Goal: Task Accomplishment & Management: Complete application form

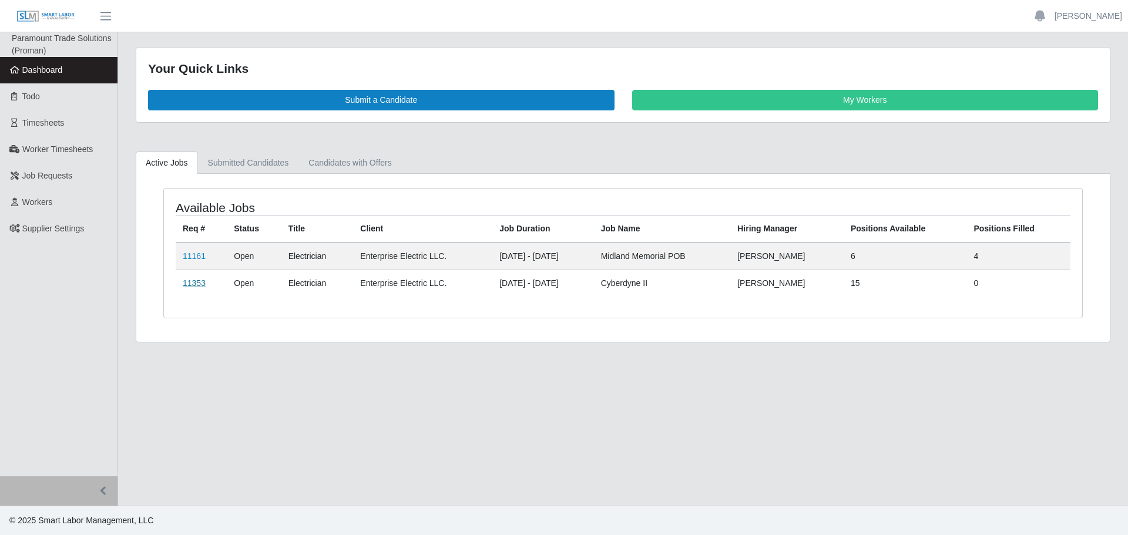
click at [197, 285] on link "11353" at bounding box center [194, 283] width 23 height 9
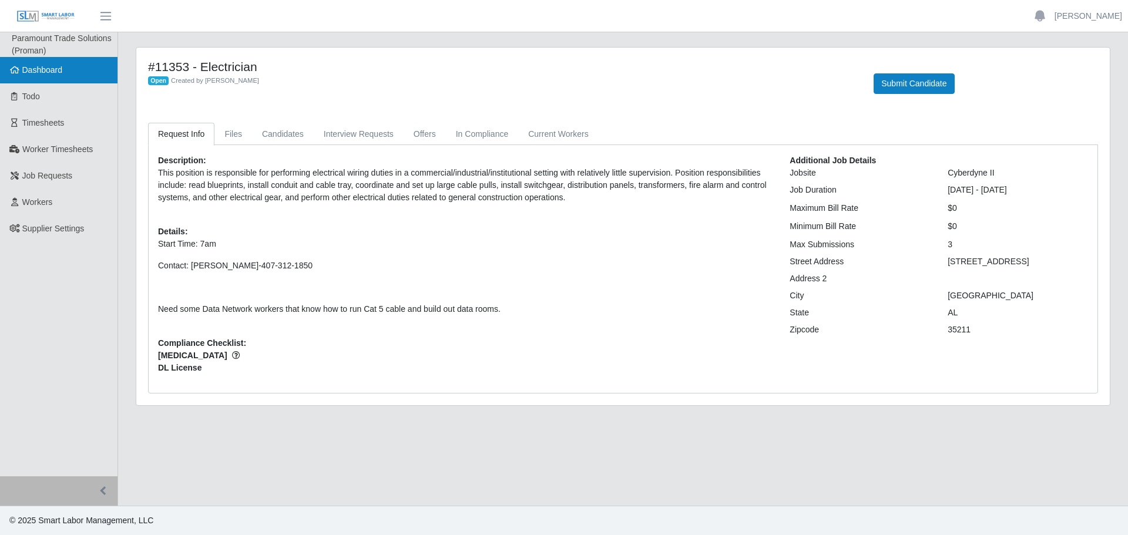
click at [80, 75] on link "Dashboard" at bounding box center [59, 70] width 118 height 26
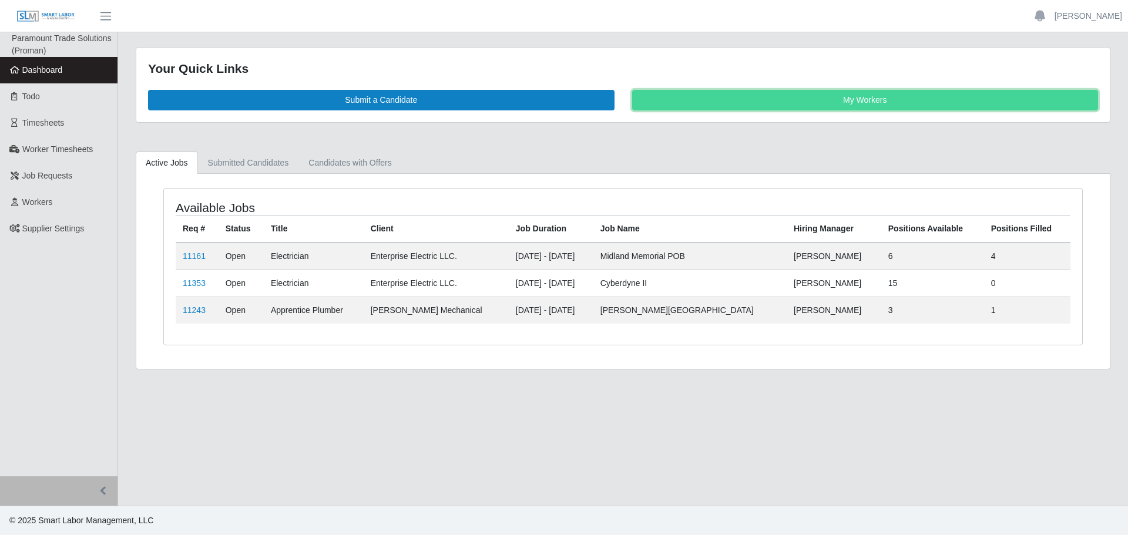
click at [840, 93] on link "My Workers" at bounding box center [865, 100] width 467 height 21
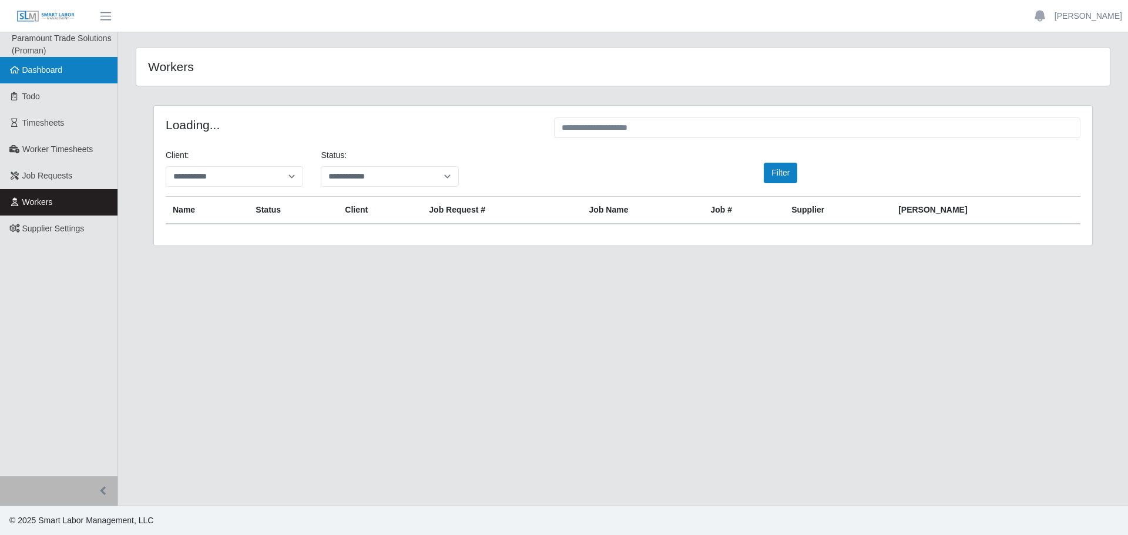
click at [83, 81] on link "Dashboard" at bounding box center [59, 70] width 118 height 26
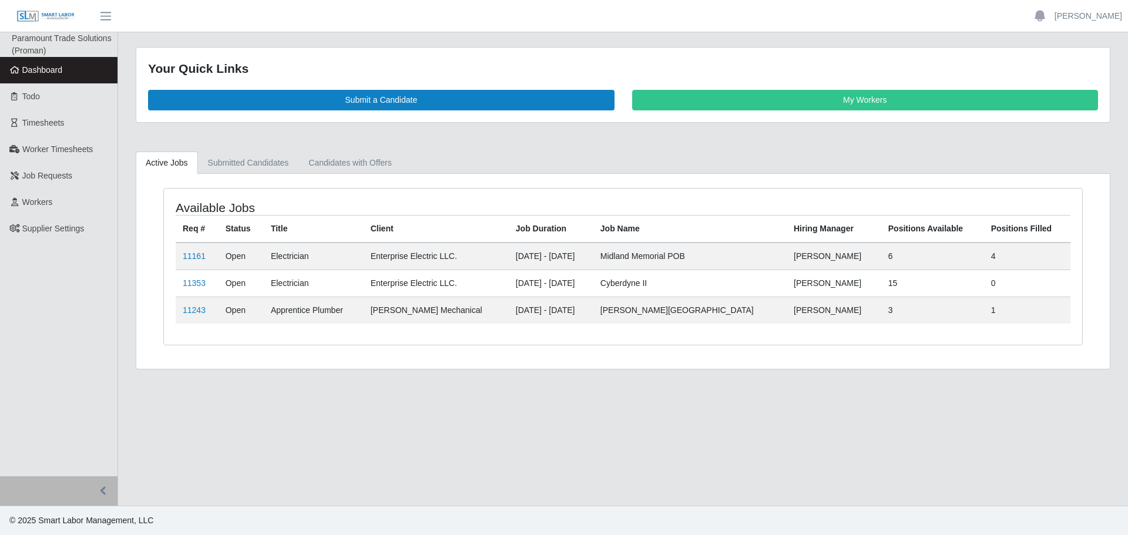
drag, startPoint x: 319, startPoint y: 389, endPoint x: 308, endPoint y: 320, distance: 69.7
click at [315, 353] on main "Your Quick Links Submit a Candidate My Workers Active Jobs Submitted Candidates…" at bounding box center [623, 269] width 1010 height 474
click at [179, 284] on td "11353" at bounding box center [197, 283] width 43 height 27
click at [188, 284] on link "11353" at bounding box center [194, 283] width 23 height 9
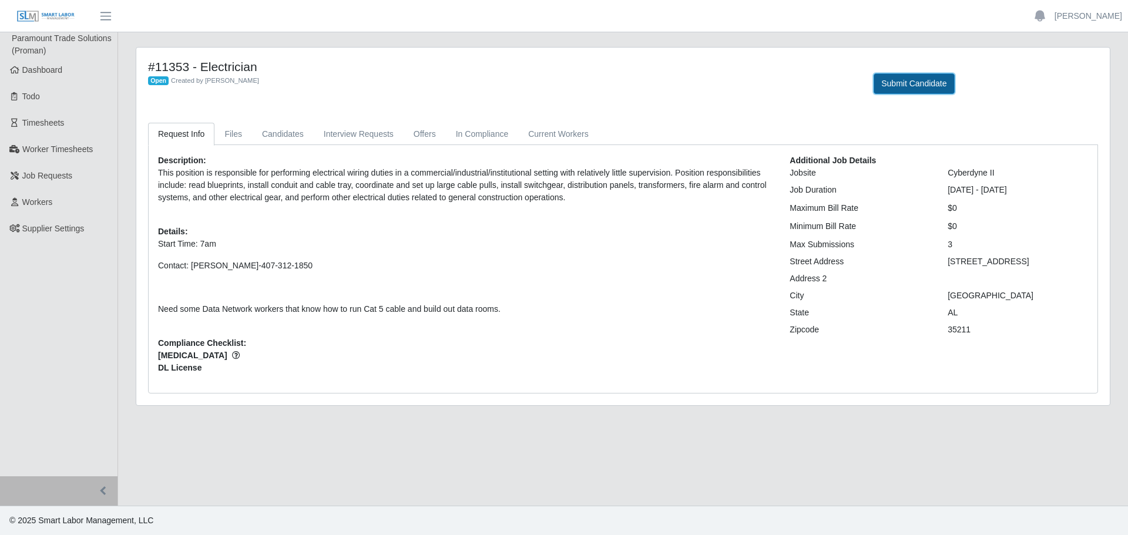
drag, startPoint x: 906, startPoint y: 89, endPoint x: 897, endPoint y: 90, distance: 8.9
click at [897, 90] on button "Submit Candidate" at bounding box center [914, 83] width 81 height 21
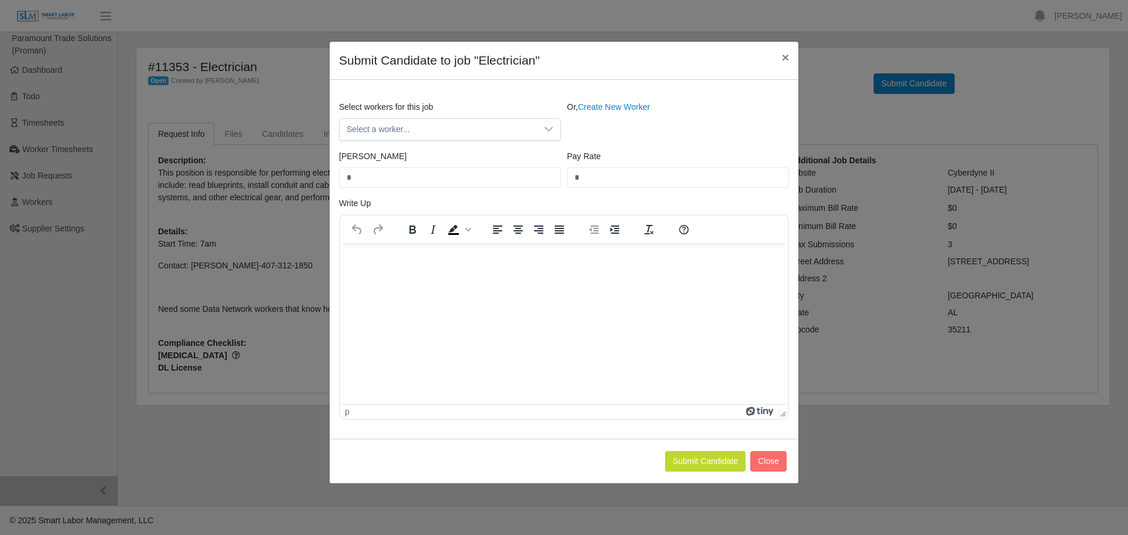
click at [552, 274] on html at bounding box center [564, 259] width 448 height 32
drag, startPoint x: 492, startPoint y: 294, endPoint x: 451, endPoint y: 275, distance: 45.8
drag, startPoint x: 451, startPoint y: 275, endPoint x: 391, endPoint y: 259, distance: 62.0
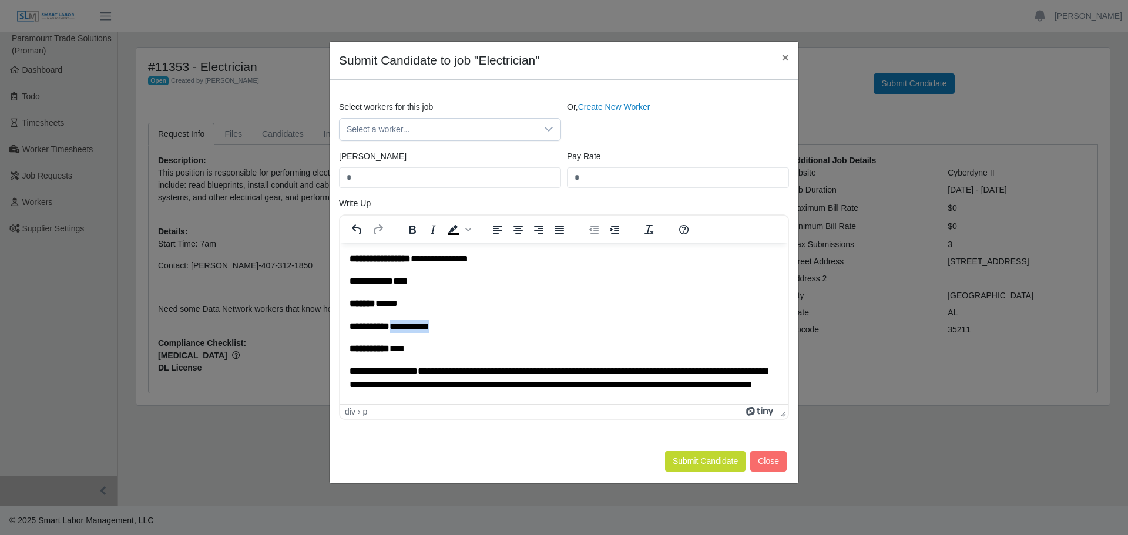
drag, startPoint x: 460, startPoint y: 329, endPoint x: 398, endPoint y: 327, distance: 62.3
click at [398, 327] on p "**********" at bounding box center [560, 326] width 420 height 13
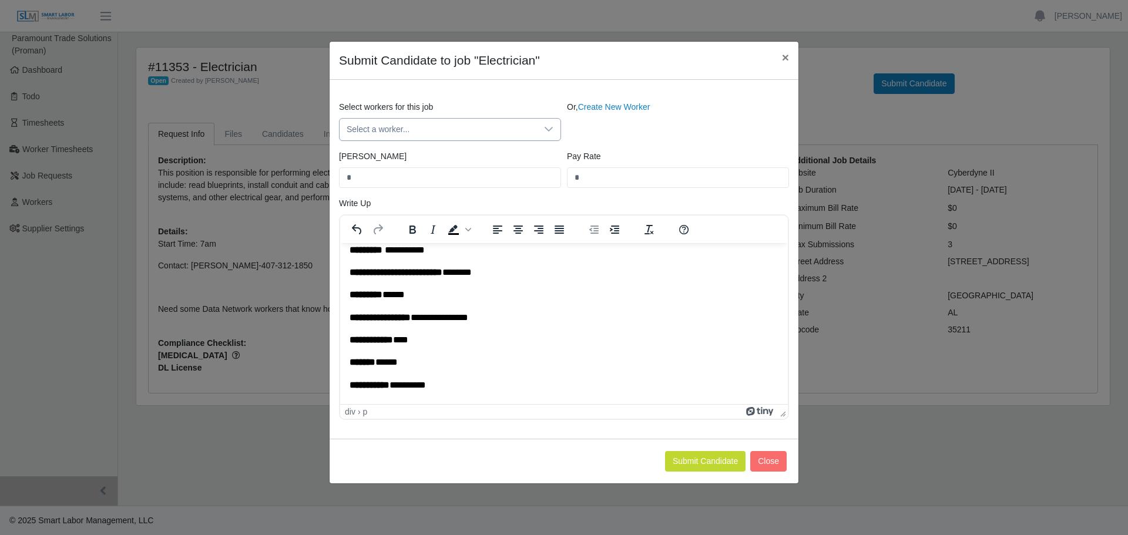
click at [521, 133] on span "Select a worker..." at bounding box center [438, 130] width 197 height 22
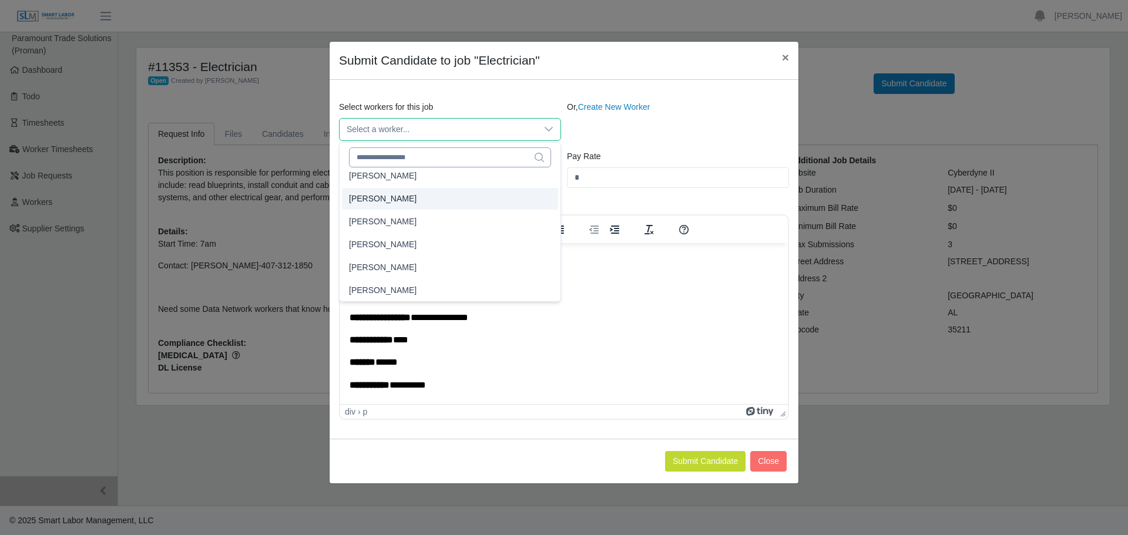
scroll to position [12929, 0]
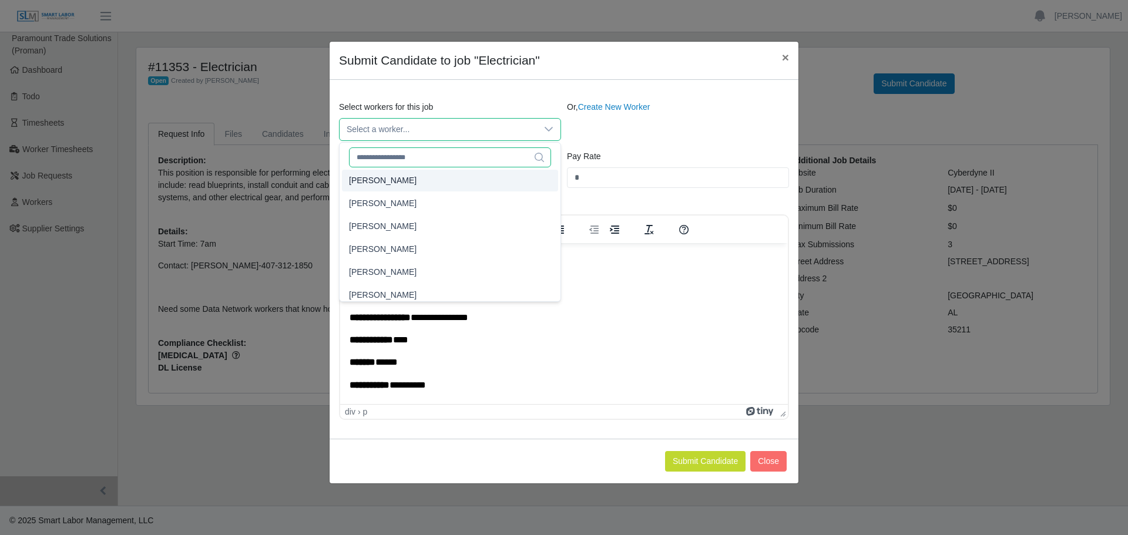
click at [428, 158] on input "text" at bounding box center [450, 158] width 202 height 20
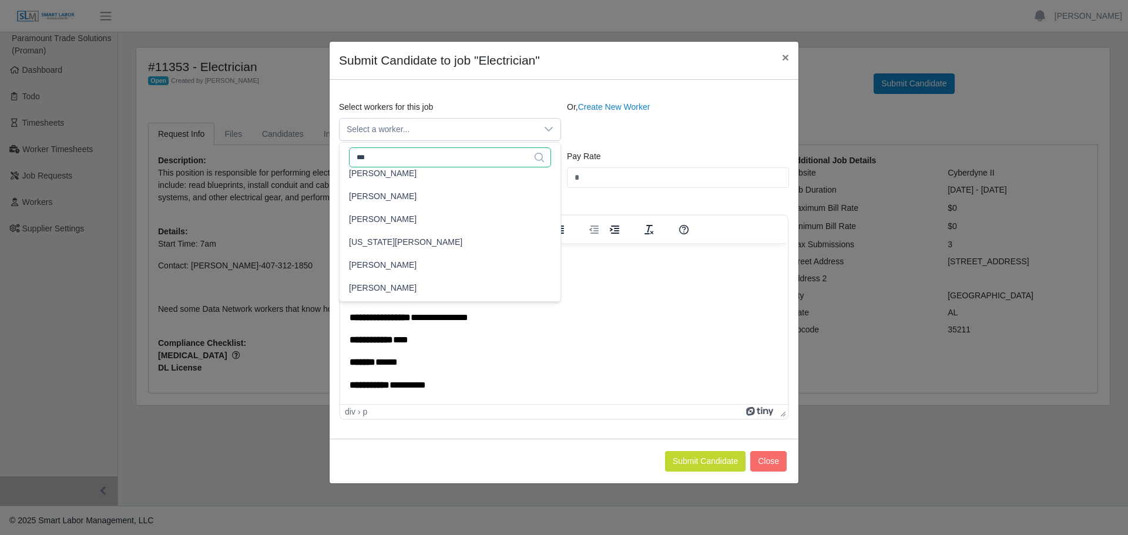
scroll to position [0, 0]
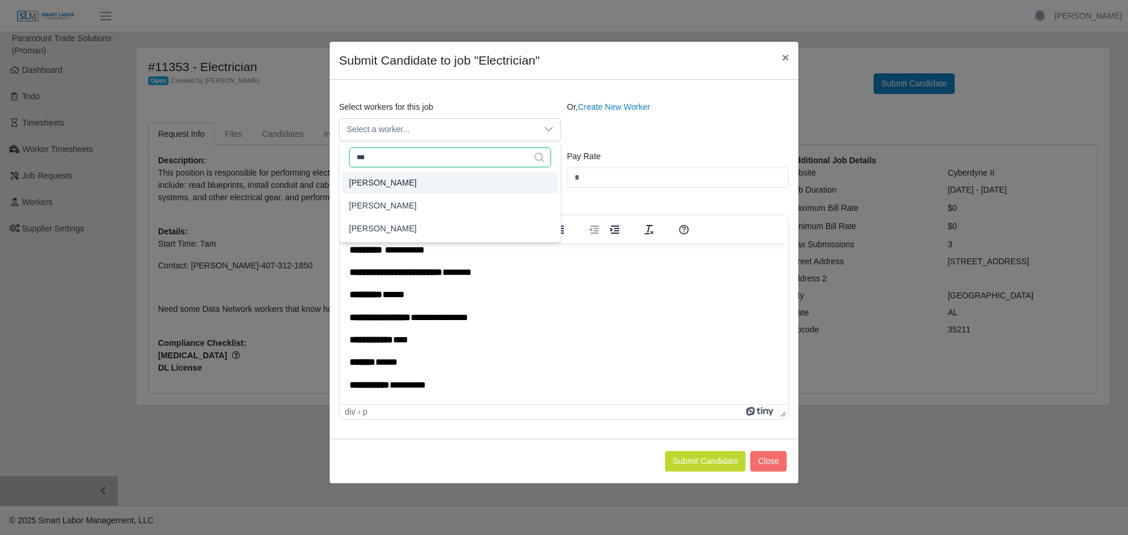
type input "***"
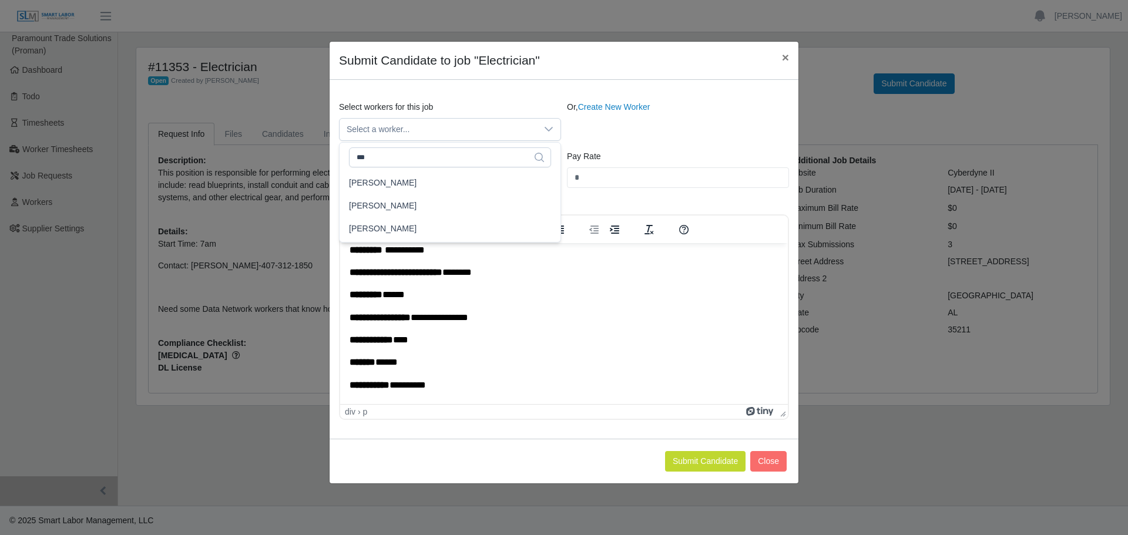
click at [437, 170] on ul "Vicente Rivera Victor Perez-Barcenas Victor Talavera" at bounding box center [450, 206] width 221 height 72
type input "****"
type input "**"
click at [428, 175] on li "[PERSON_NAME]" at bounding box center [450, 183] width 216 height 22
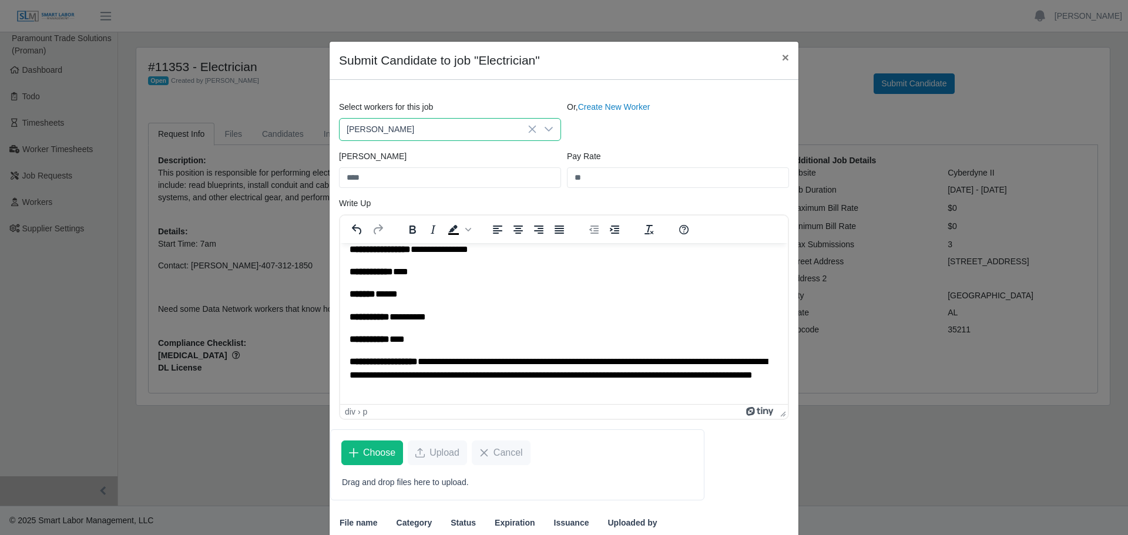
scroll to position [88, 0]
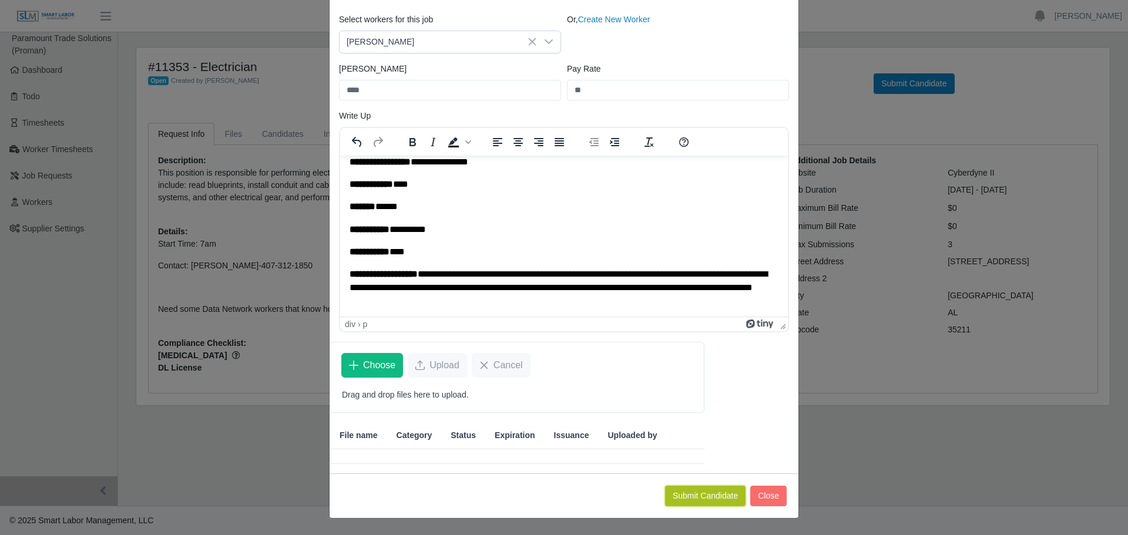
click at [709, 498] on button "Submit Candidate" at bounding box center [705, 496] width 81 height 21
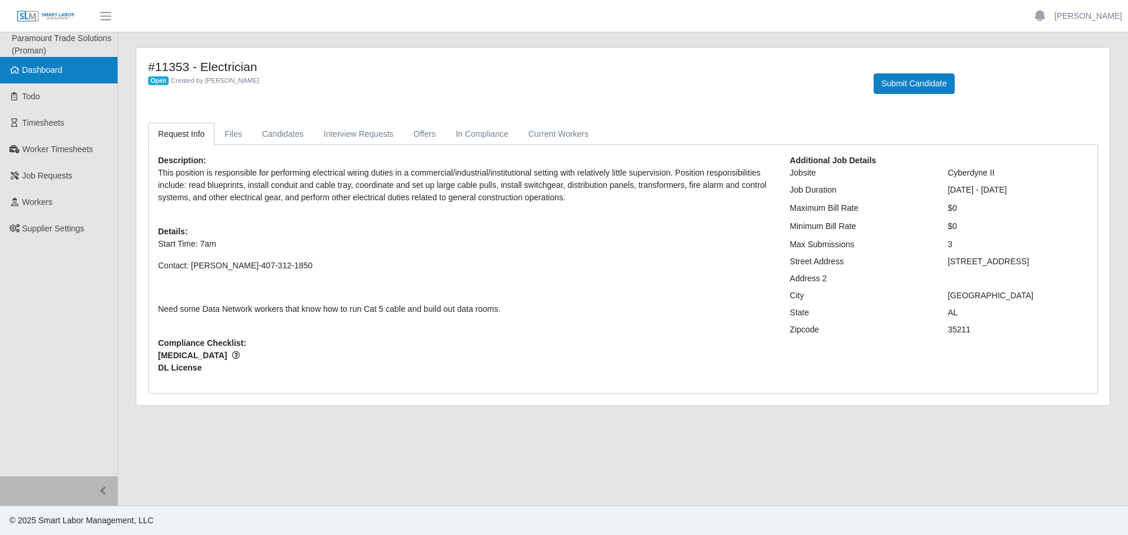
click at [5, 76] on link "Dashboard" at bounding box center [59, 70] width 118 height 26
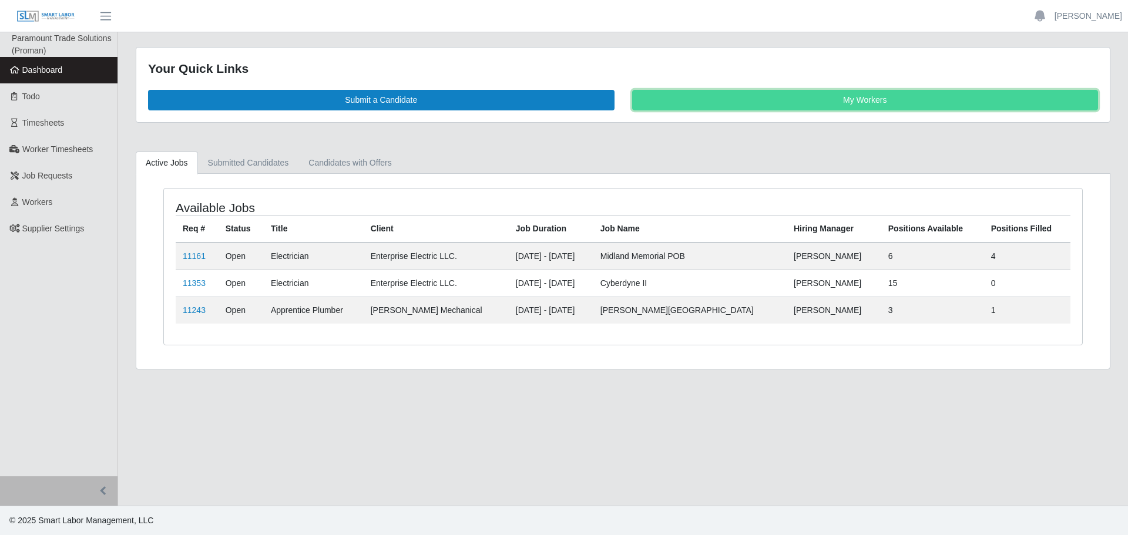
click at [833, 100] on link "My Workers" at bounding box center [865, 100] width 467 height 21
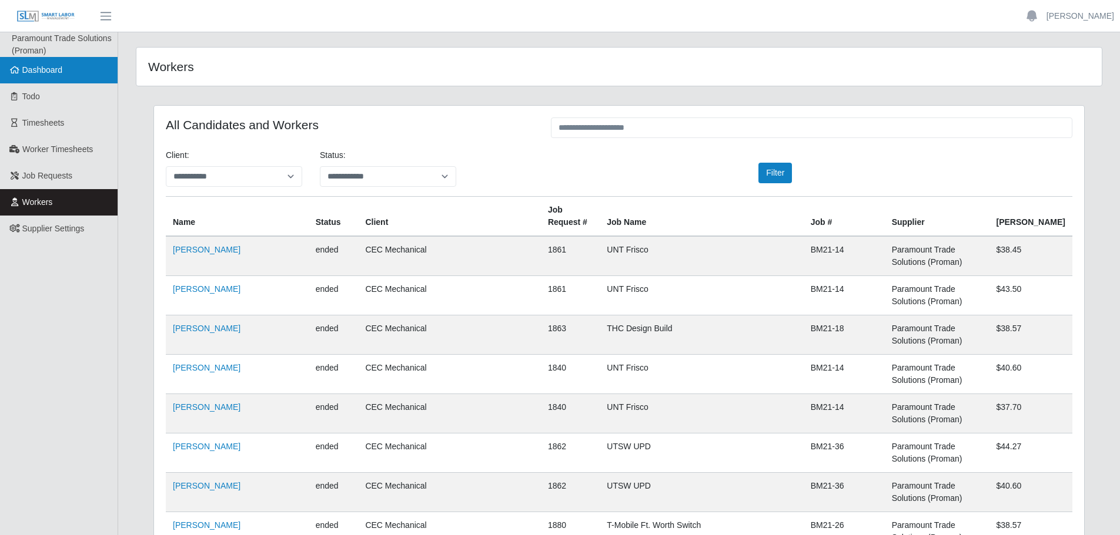
click at [40, 73] on span "Dashboard" at bounding box center [42, 69] width 41 height 9
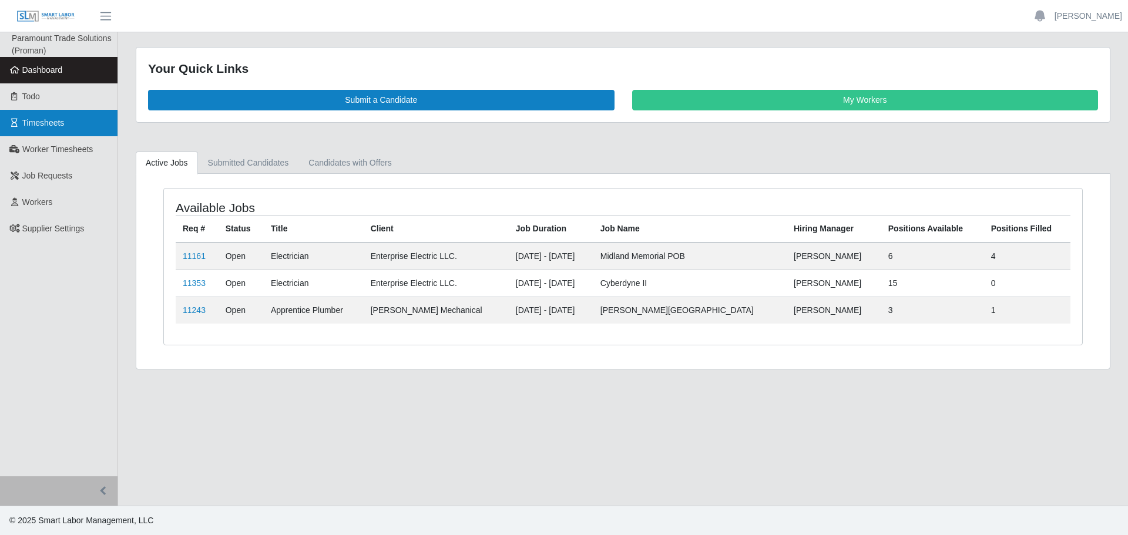
click at [68, 113] on link "Timesheets" at bounding box center [59, 123] width 118 height 26
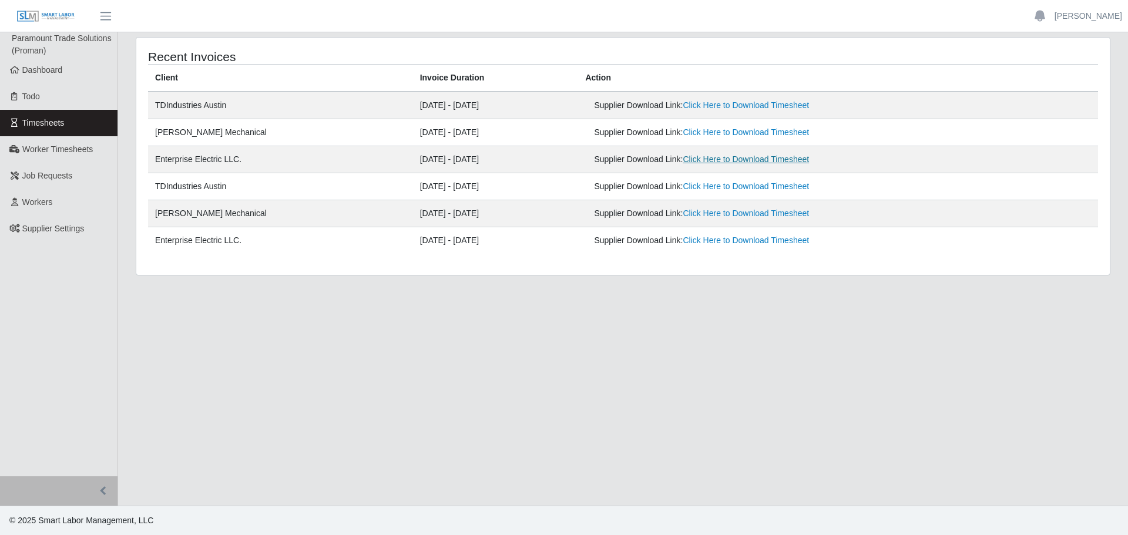
click at [789, 164] on link "Click Here to Download Timesheet" at bounding box center [746, 159] width 126 height 9
